Goal: Task Accomplishment & Management: Manage account settings

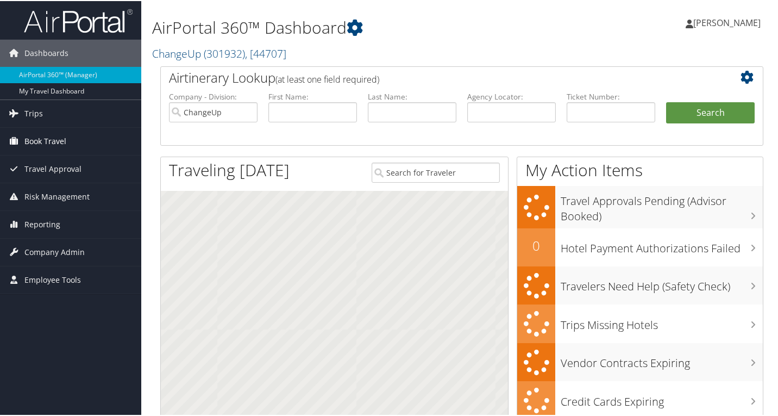
click at [68, 135] on link "Book Travel" at bounding box center [70, 140] width 141 height 27
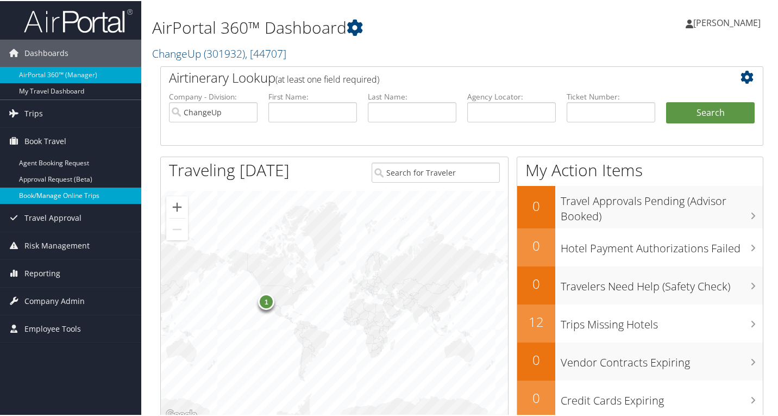
click at [57, 194] on link "Book/Manage Online Trips" at bounding box center [70, 194] width 141 height 16
click at [53, 299] on span "Company Admin" at bounding box center [54, 299] width 60 height 27
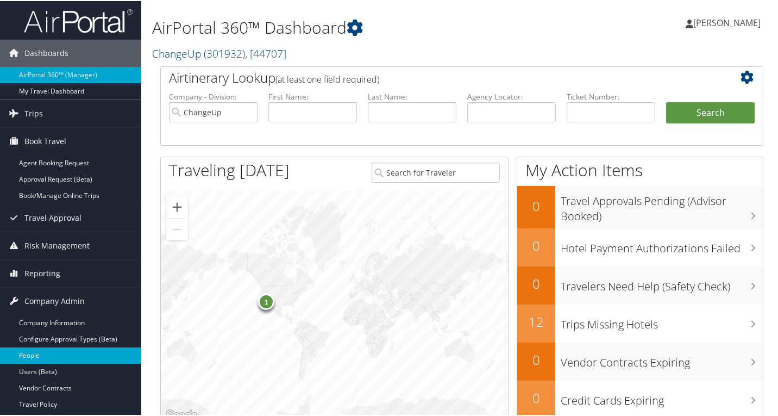
click at [43, 353] on link "People" at bounding box center [70, 354] width 141 height 16
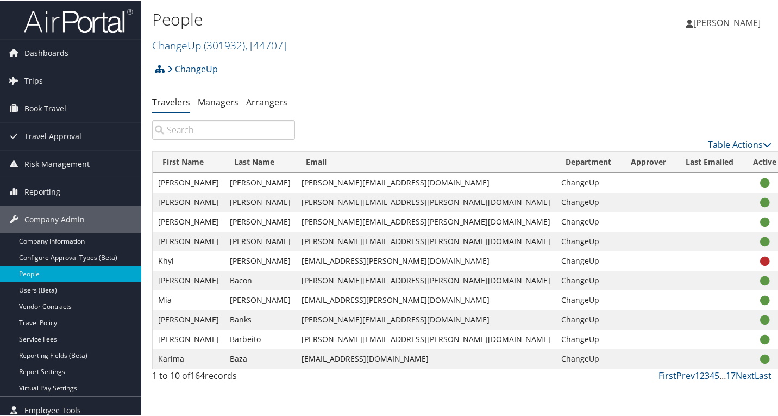
click at [217, 134] on input "search" at bounding box center [223, 129] width 143 height 20
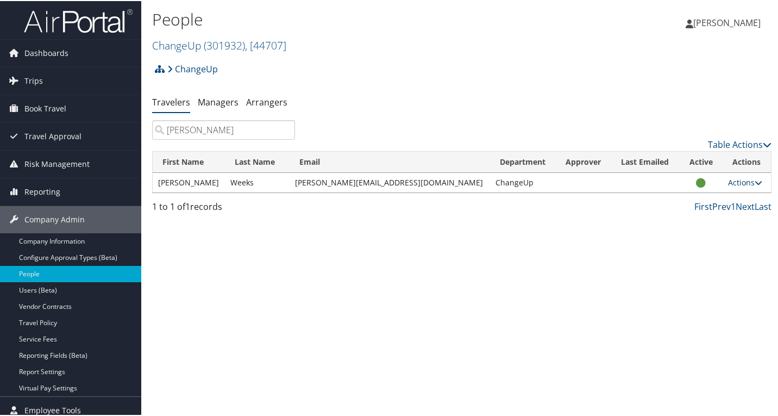
type input "rex"
click at [737, 181] on link "Actions" at bounding box center [745, 181] width 34 height 10
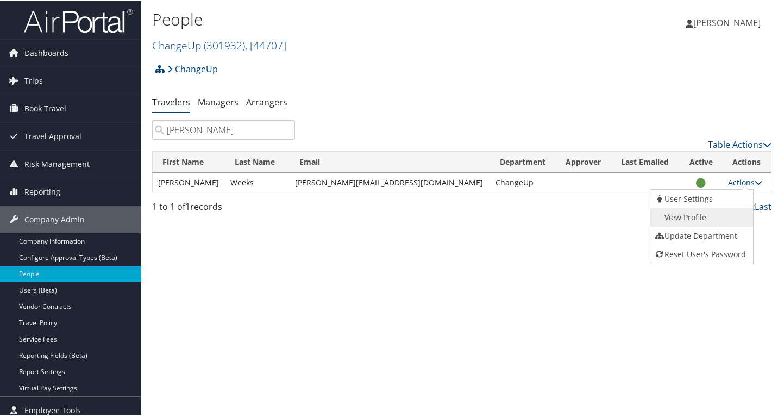
click at [697, 221] on link "View Profile" at bounding box center [701, 216] width 100 height 18
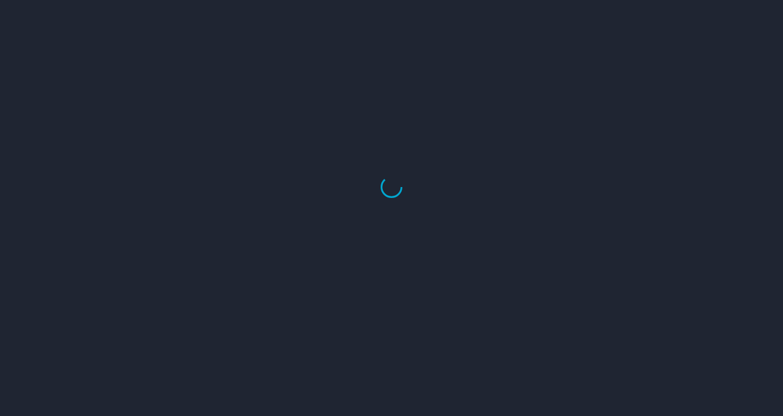
select select "US"
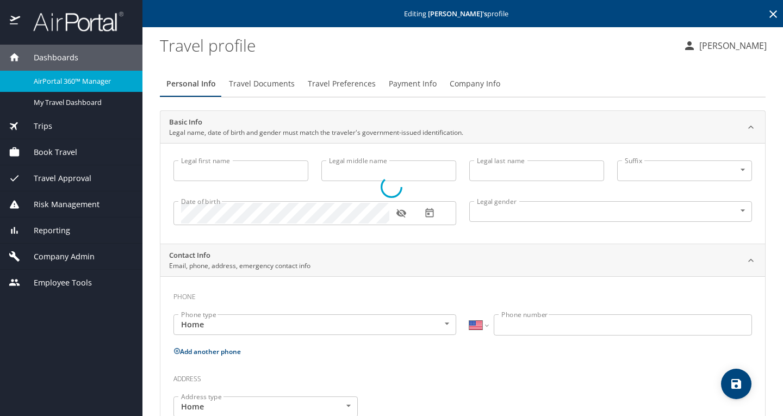
type input "Rex"
type input "Lee"
type input "Weeks"
type input "Male"
type input "United States of America"
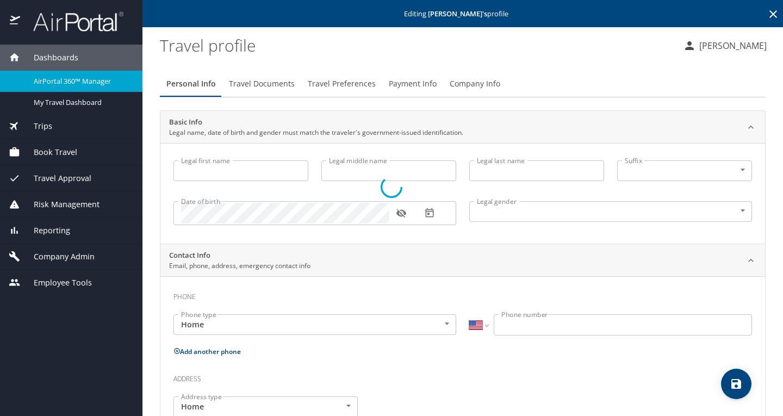
type input "Florida"
select select "US"
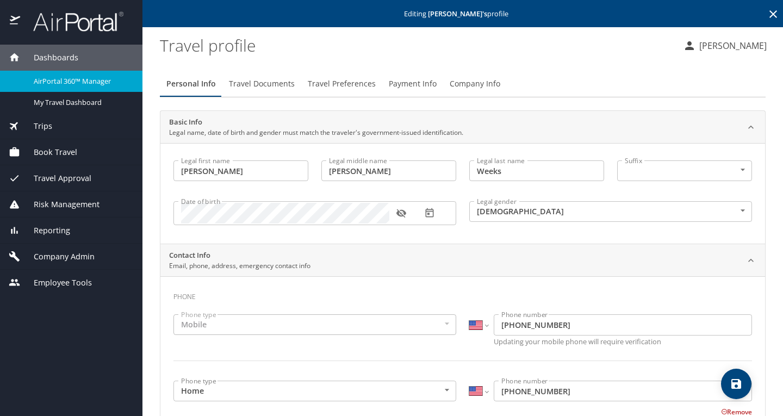
click at [263, 85] on span "Travel Documents" at bounding box center [262, 84] width 66 height 14
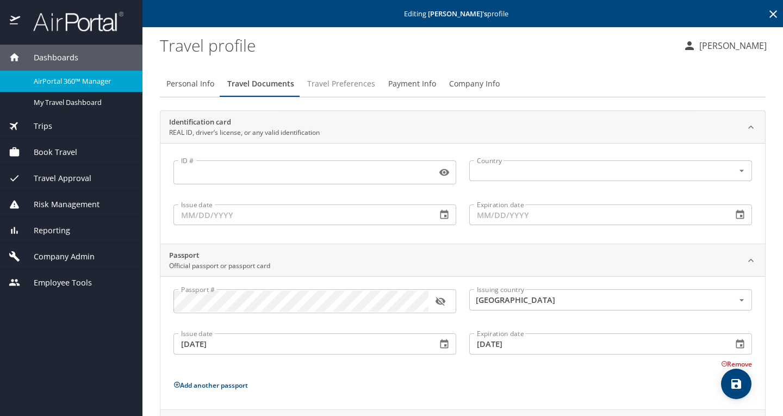
click at [359, 82] on span "Travel Preferences" at bounding box center [341, 84] width 68 height 14
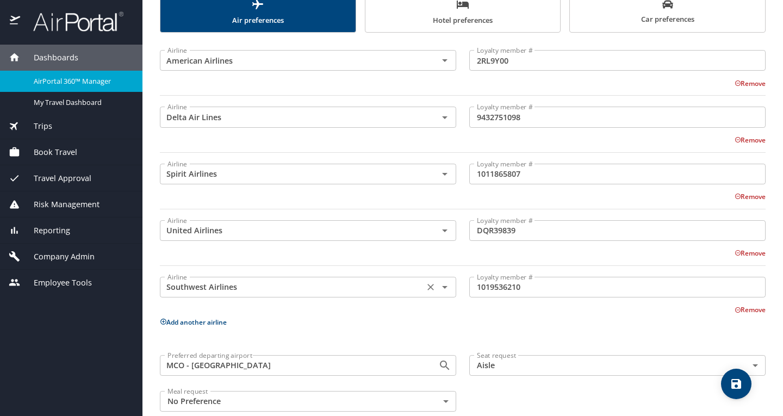
scroll to position [182, 0]
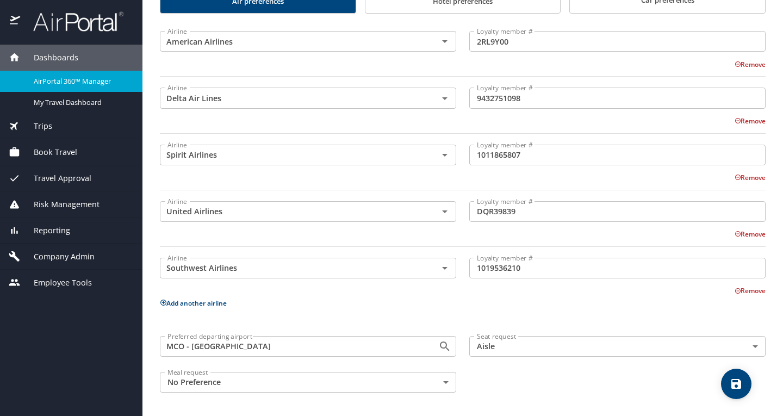
click at [44, 57] on span "Dashboards" at bounding box center [49, 58] width 58 height 12
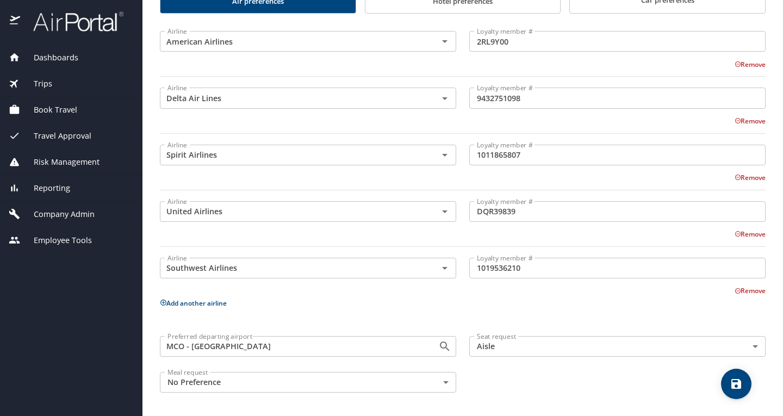
click at [68, 12] on img at bounding box center [72, 21] width 102 height 21
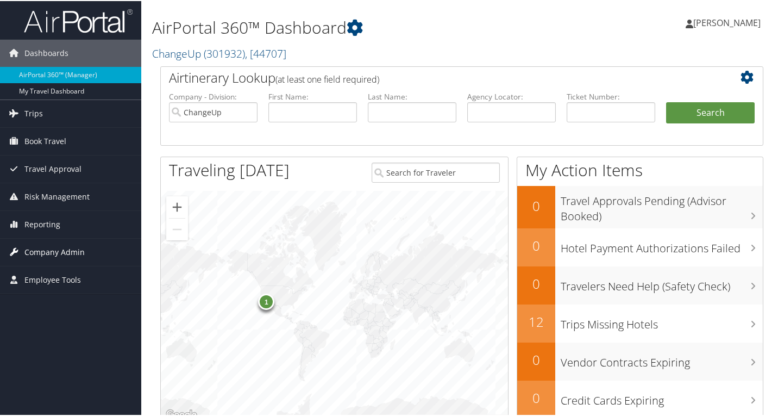
click at [52, 248] on span "Company Admin" at bounding box center [54, 251] width 60 height 27
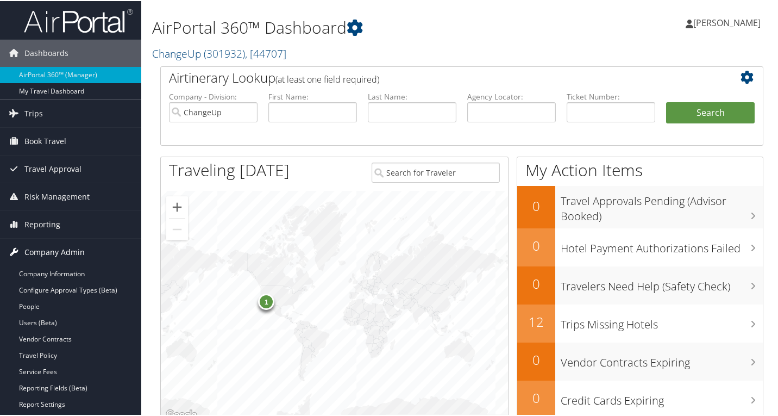
click at [48, 253] on span "Company Admin" at bounding box center [54, 251] width 60 height 27
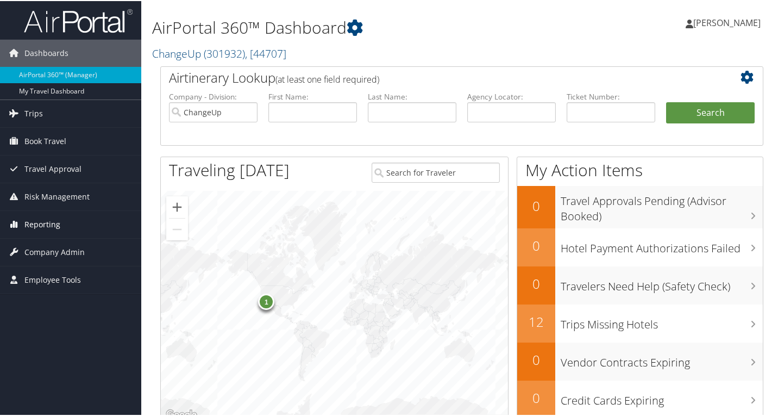
click at [46, 223] on span "Reporting" at bounding box center [42, 223] width 36 height 27
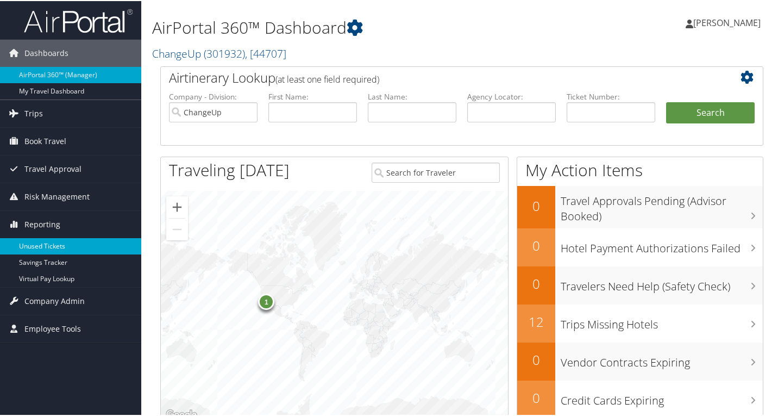
click at [49, 240] on link "Unused Tickets" at bounding box center [70, 245] width 141 height 16
